Goal: Obtain resource: Obtain resource

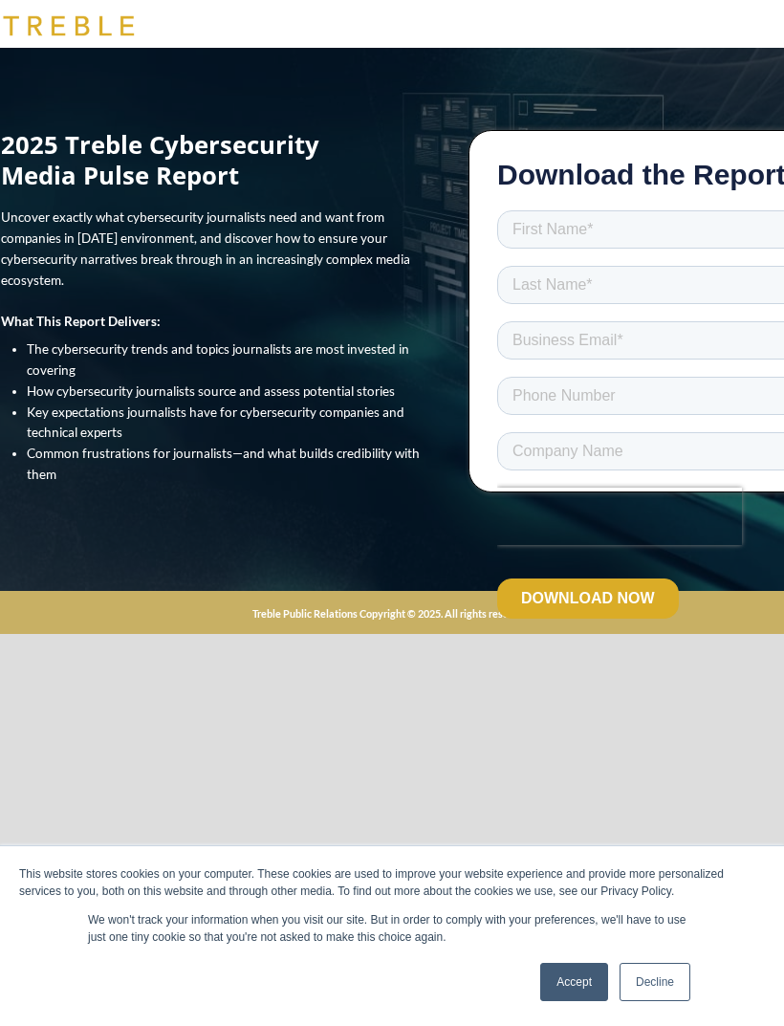
click at [48, 477] on li "Common frustrations for journalists—and what builds credibility with them" at bounding box center [231, 465] width 409 height 42
